Goal: Check status: Check status

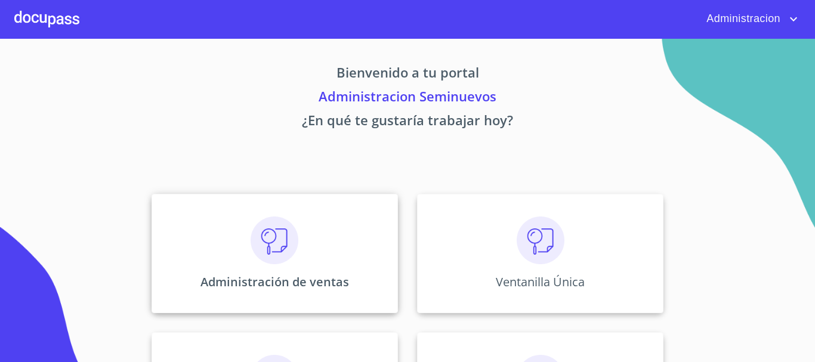
click at [236, 280] on p "Administración de ventas" at bounding box center [274, 282] width 148 height 16
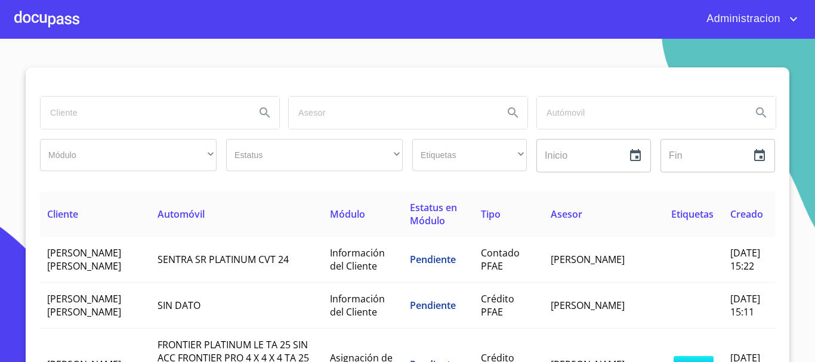
click at [136, 116] on input "search" at bounding box center [143, 113] width 205 height 32
type input "[PERSON_NAME] [PERSON_NAME]"
click at [261, 115] on icon "Search" at bounding box center [265, 113] width 14 height 14
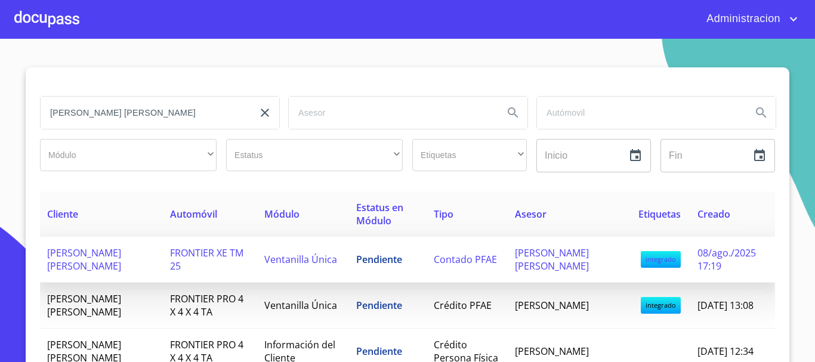
click at [80, 258] on span "[PERSON_NAME] [PERSON_NAME]" at bounding box center [84, 259] width 74 height 26
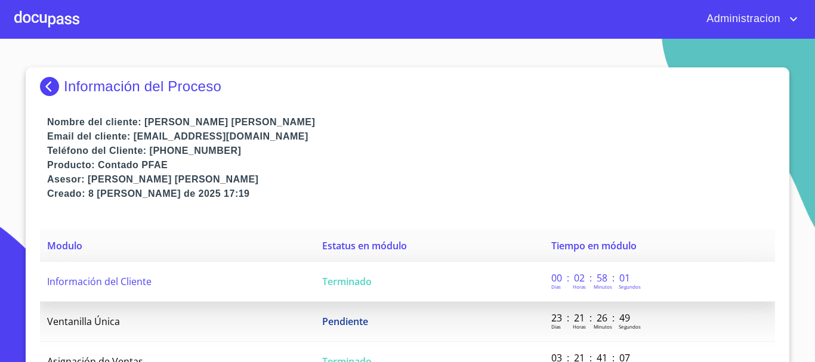
click at [81, 278] on span "Información del Cliente" at bounding box center [99, 281] width 104 height 13
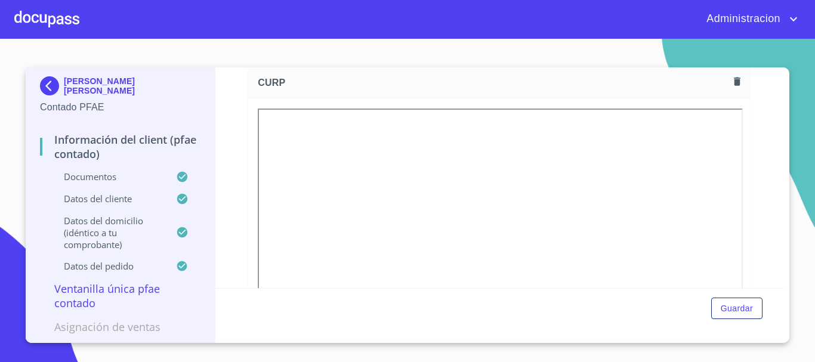
scroll to position [1670, 0]
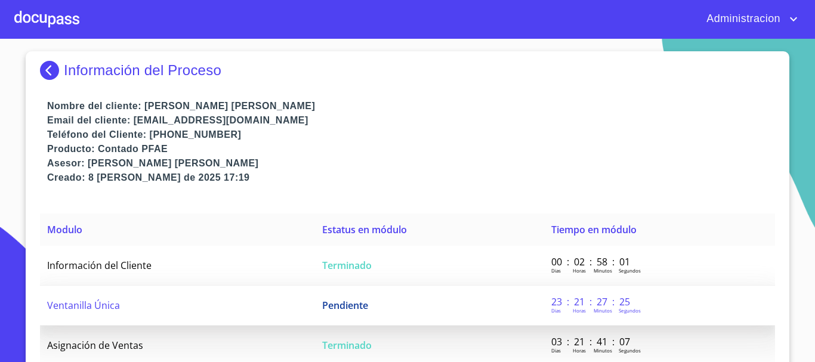
scroll to position [24, 0]
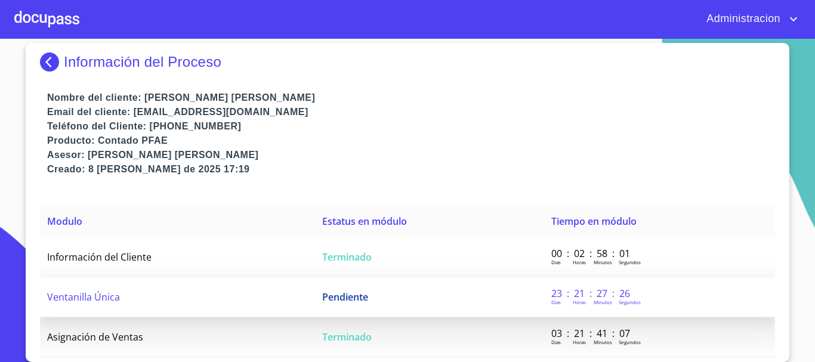
click at [132, 293] on td "Ventanilla Única" at bounding box center [177, 297] width 275 height 40
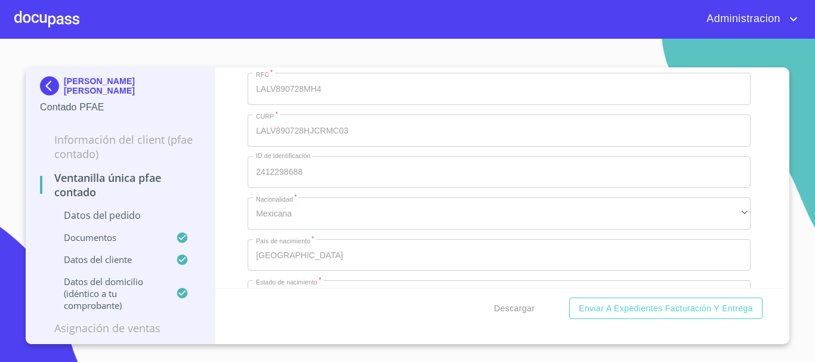
scroll to position [3041, 0]
